Goal: Navigation & Orientation: Go to known website

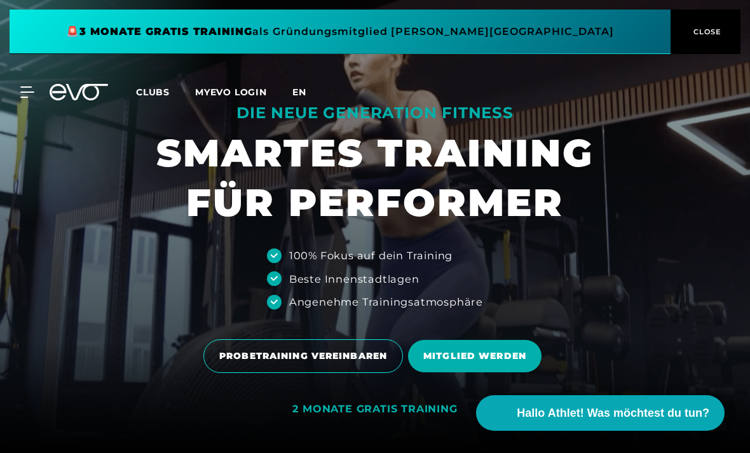
click at [301, 92] on span "en" at bounding box center [300, 91] width 14 height 11
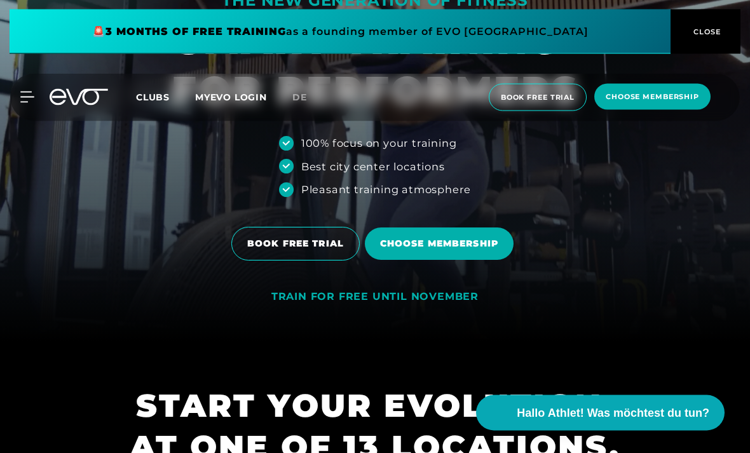
scroll to position [113, 0]
click at [27, 84] on div "MyEVO Login About Memberships free trial DAYPASS EVO Studios [GEOGRAPHIC_DATA] …" at bounding box center [375, 98] width 745 height 48
click at [27, 100] on icon at bounding box center [29, 97] width 18 height 11
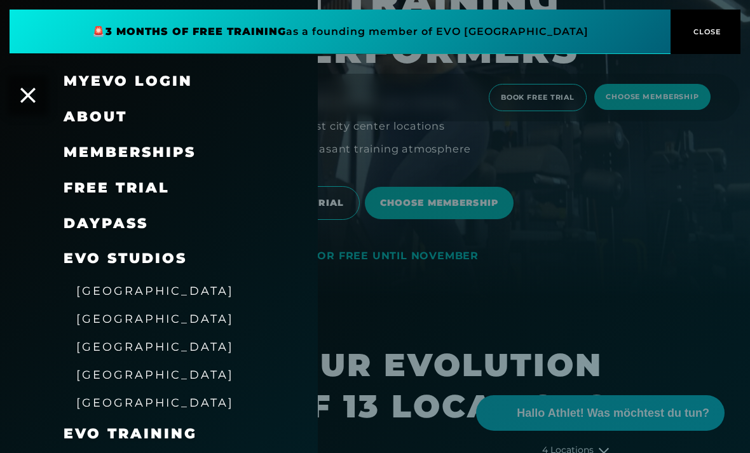
scroll to position [0, 0]
